Goal: Task Accomplishment & Management: Use online tool/utility

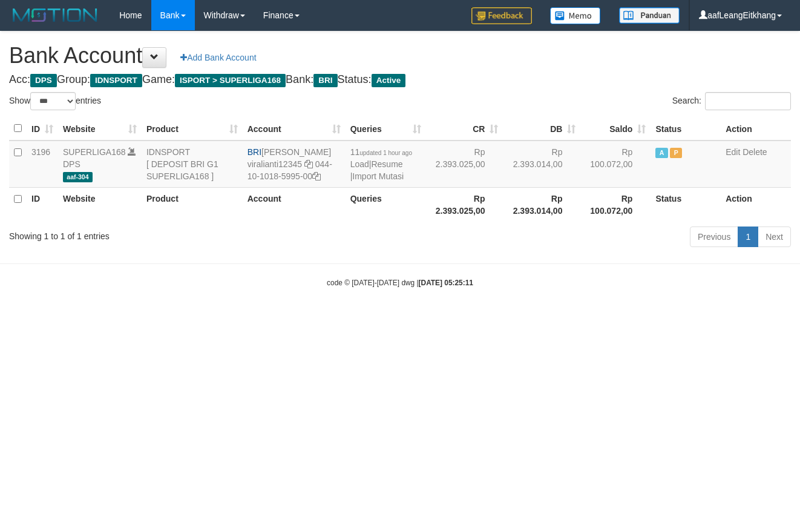
select select "***"
click at [361, 179] on link "Import Mutasi" at bounding box center [377, 176] width 51 height 10
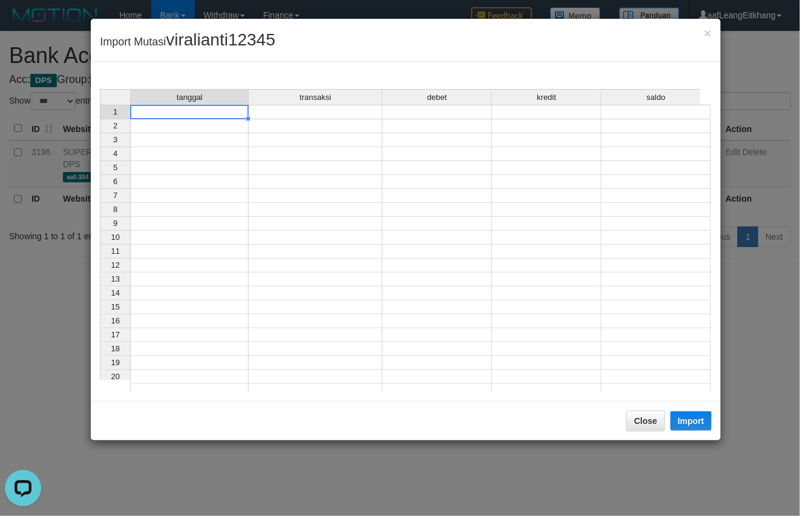
click at [100, 118] on div "tanggal transaksi debet kredit saldo 1 2 3 4 5 6 7 8 9 10 11 12 13 14 15 16 17 …" at bounding box center [100, 243] width 0 height 309
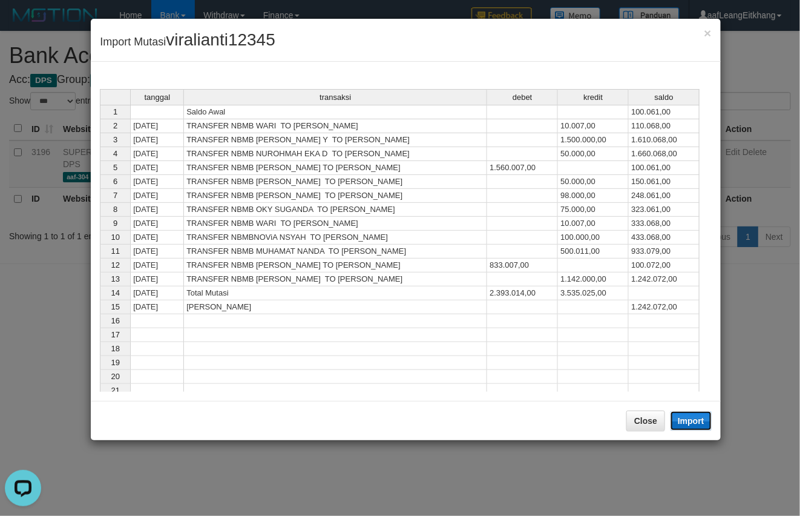
click at [698, 421] on button "Import" at bounding box center [690, 420] width 41 height 19
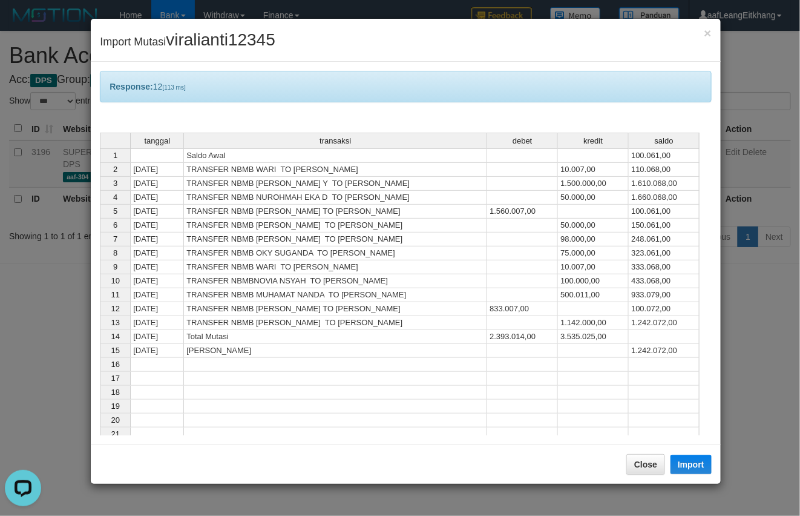
click at [623, 365] on td at bounding box center [593, 365] width 71 height 14
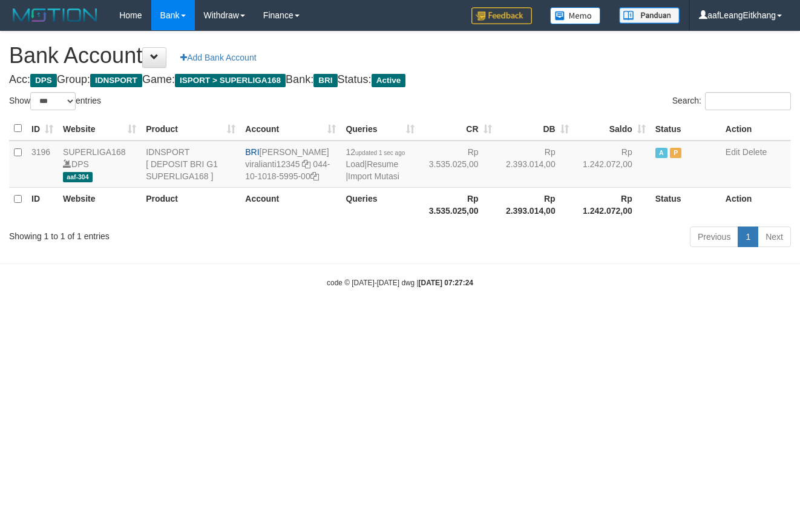
select select "***"
drag, startPoint x: 310, startPoint y: 164, endPoint x: 312, endPoint y: 173, distance: 9.2
click at [312, 173] on td "BRI VIRA APRILIANTI viralianti12345 044-10-1018-5995-00" at bounding box center [290, 163] width 100 height 47
copy td "044-10-1018-5995-00"
drag, startPoint x: 264, startPoint y: 153, endPoint x: 333, endPoint y: 149, distance: 69.1
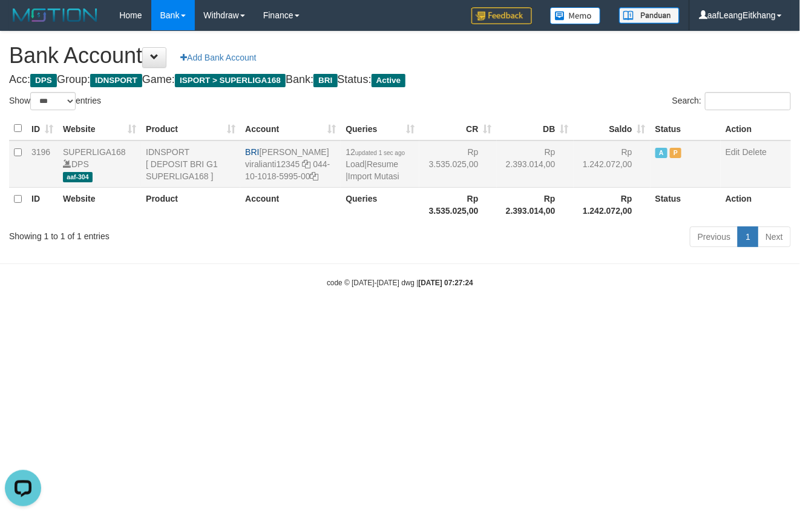
click at [333, 149] on td "BRI VIRA APRILIANTI viralianti12345 044-10-1018-5995-00" at bounding box center [290, 163] width 100 height 47
copy td "[PERSON_NAME]"
click at [392, 177] on link "Import Mutasi" at bounding box center [373, 176] width 51 height 10
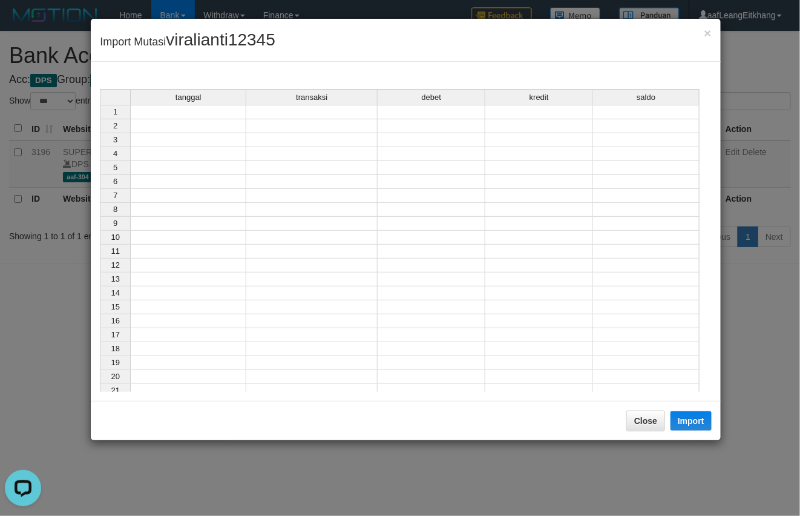
click at [145, 106] on div "tanggal transaksi debet kredit saldo" at bounding box center [400, 98] width 600 height 18
click at [138, 108] on td at bounding box center [188, 112] width 116 height 15
click at [148, 111] on td at bounding box center [188, 112] width 116 height 15
click at [152, 129] on td at bounding box center [188, 126] width 116 height 14
click at [151, 114] on td at bounding box center [188, 112] width 116 height 15
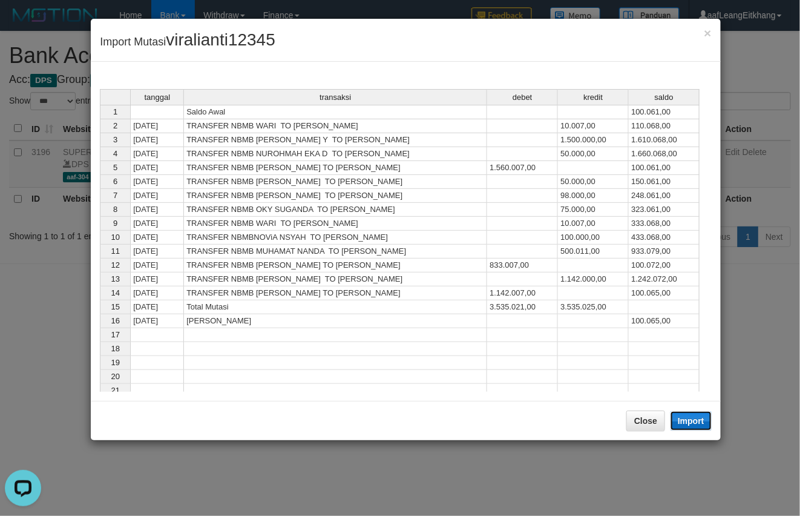
click at [677, 416] on button "Import" at bounding box center [690, 420] width 41 height 19
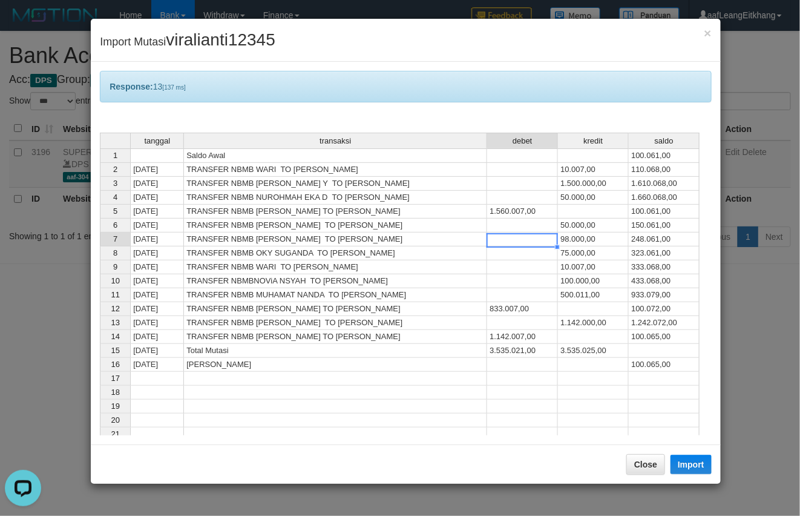
click at [540, 245] on td at bounding box center [522, 239] width 71 height 14
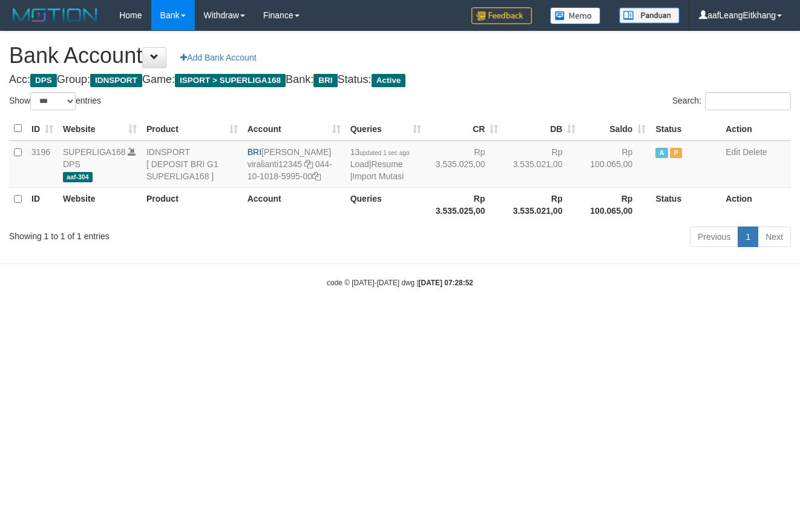
select select "***"
click at [600, 318] on html "Toggle navigation Home Bank Account List Load By Website Group [ISPORT] SUPERLI…" at bounding box center [400, 159] width 800 height 318
click at [620, 318] on html "Toggle navigation Home Bank Account List Load By Website Group [ISPORT] SUPERLI…" at bounding box center [400, 159] width 800 height 318
click at [401, 182] on td "13 updated 1 sec ago Load | Resume | Import Mutasi" at bounding box center [386, 163] width 80 height 47
click at [388, 176] on link "Import Mutasi" at bounding box center [377, 176] width 51 height 10
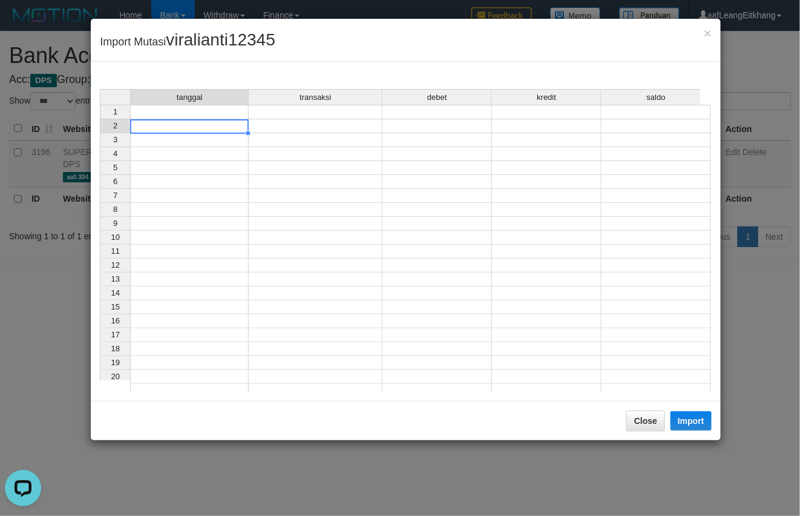
click at [100, 120] on div "tanggal transaksi debet kredit saldo 1 2 3 4 5 6 7 8 9 10 11 12 13 14 15 16 17 …" at bounding box center [100, 243] width 0 height 309
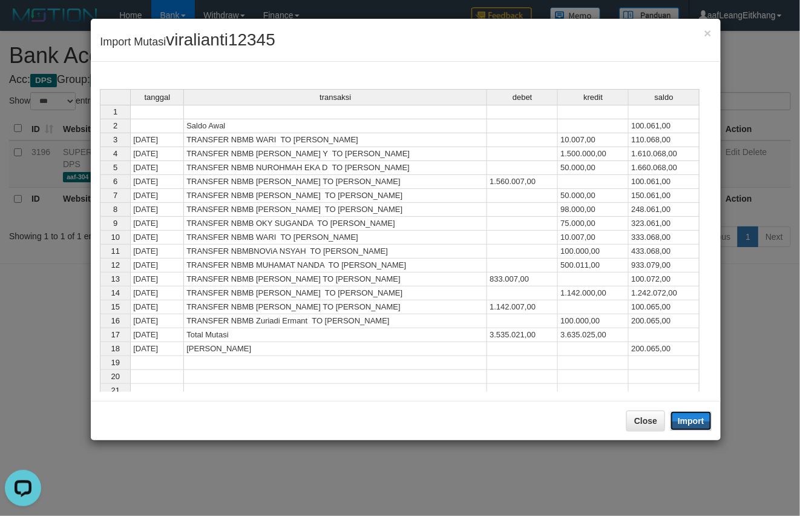
drag, startPoint x: 685, startPoint y: 424, endPoint x: 796, endPoint y: 451, distance: 114.6
click at [684, 421] on button "Import" at bounding box center [690, 420] width 41 height 19
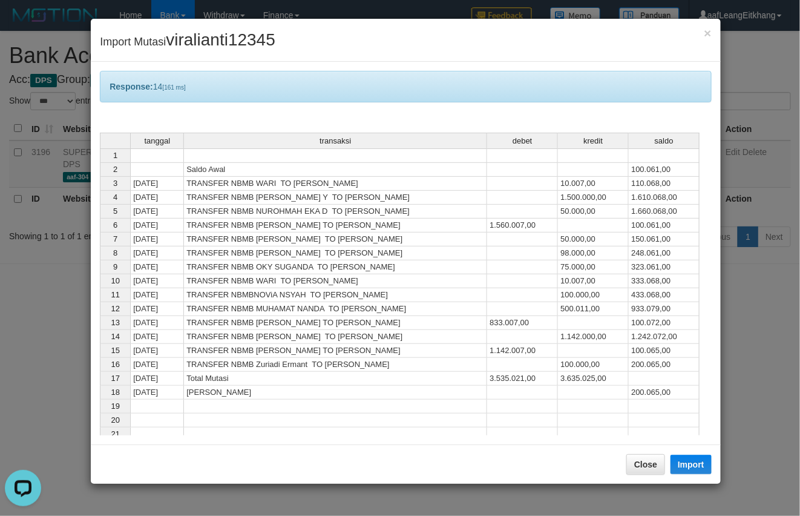
click at [620, 310] on td "500.011,00" at bounding box center [593, 309] width 71 height 14
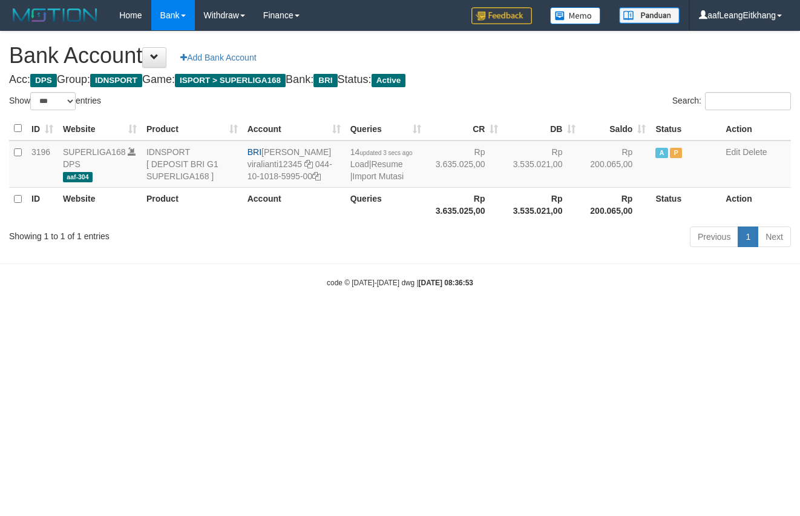
select select "***"
